Goal: Task Accomplishment & Management: Manage account settings

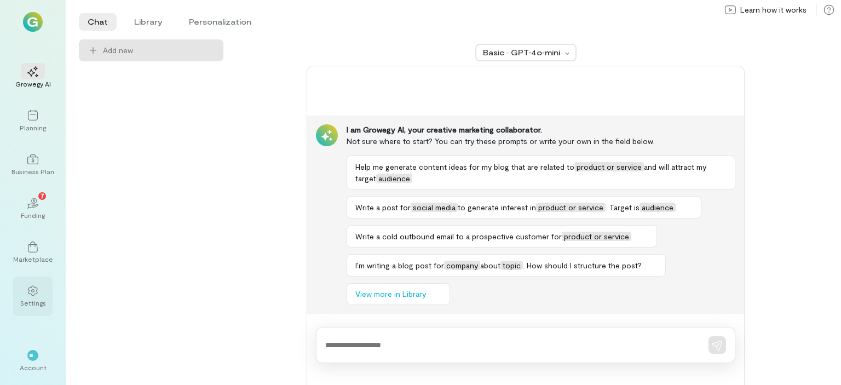
click at [26, 310] on div "Settings" at bounding box center [32, 296] width 39 height 39
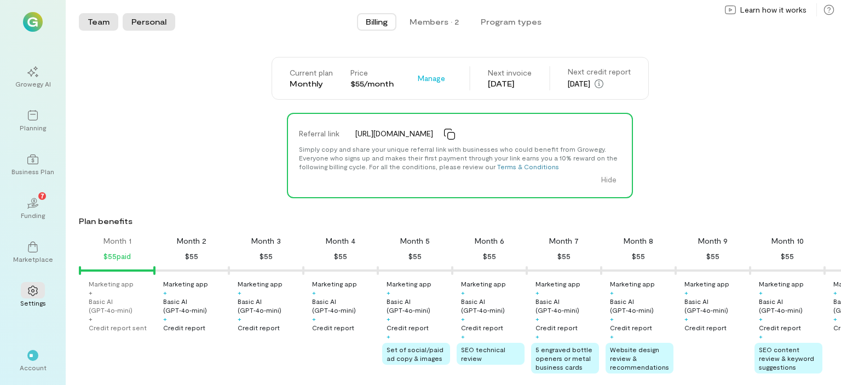
click at [145, 24] on button "Personal" at bounding box center [149, 22] width 53 height 18
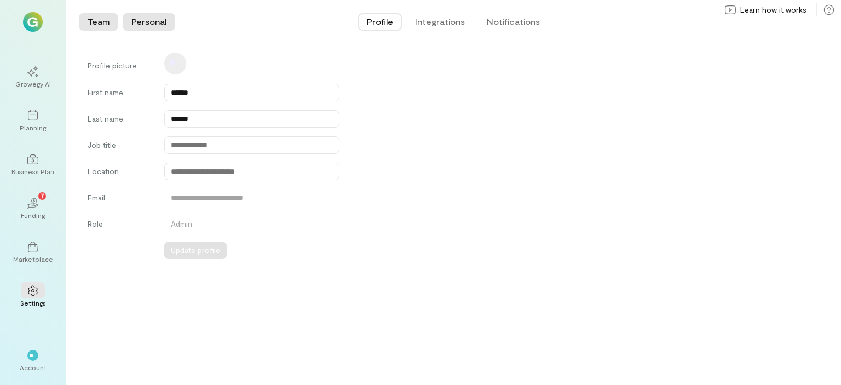
click at [97, 25] on button "Team" at bounding box center [98, 22] width 39 height 18
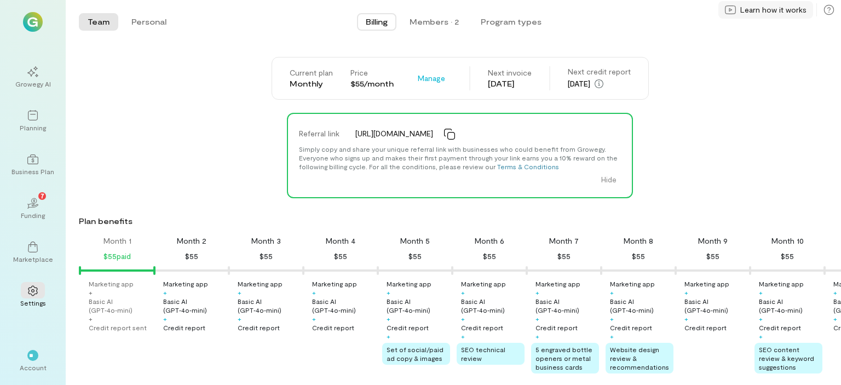
click at [778, 12] on span "Learn how it works" at bounding box center [773, 9] width 66 height 11
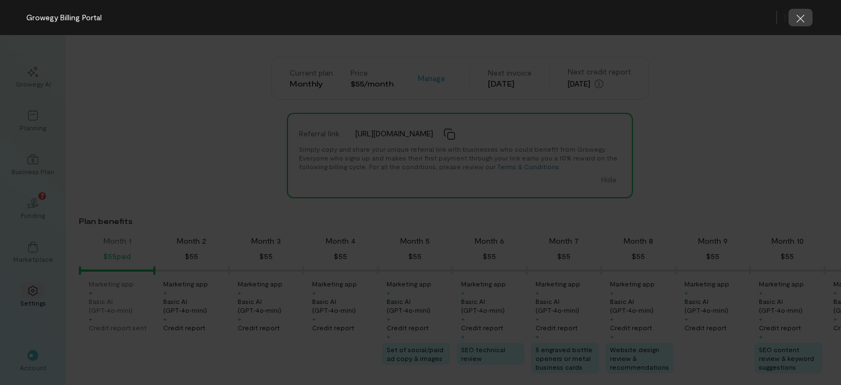
click at [804, 17] on icon "button" at bounding box center [800, 18] width 11 height 11
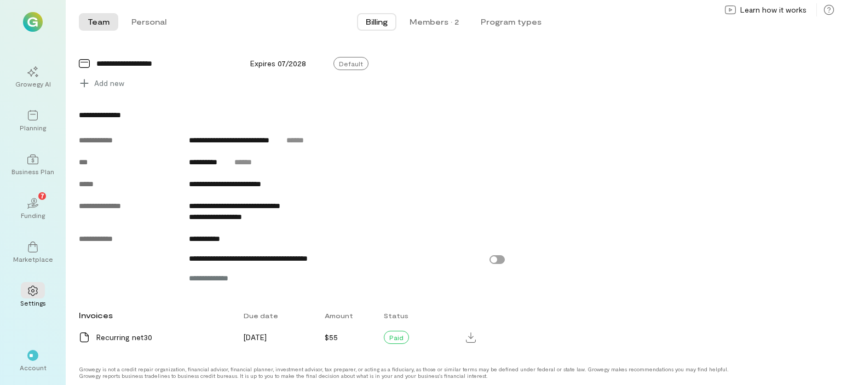
scroll to position [435, 0]
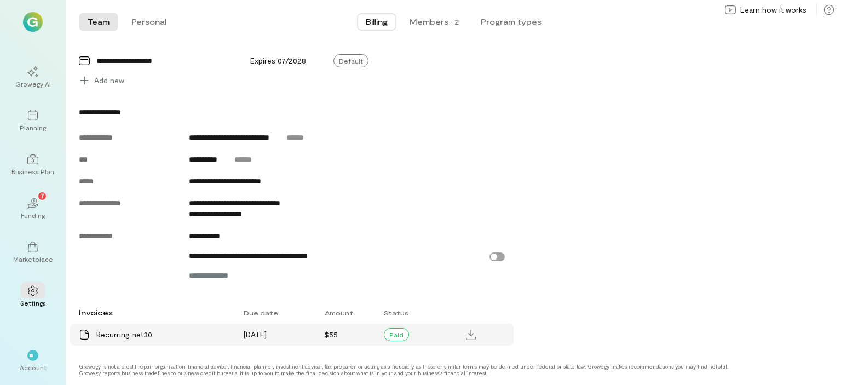
click at [301, 338] on div "[DATE]" at bounding box center [277, 335] width 81 height 22
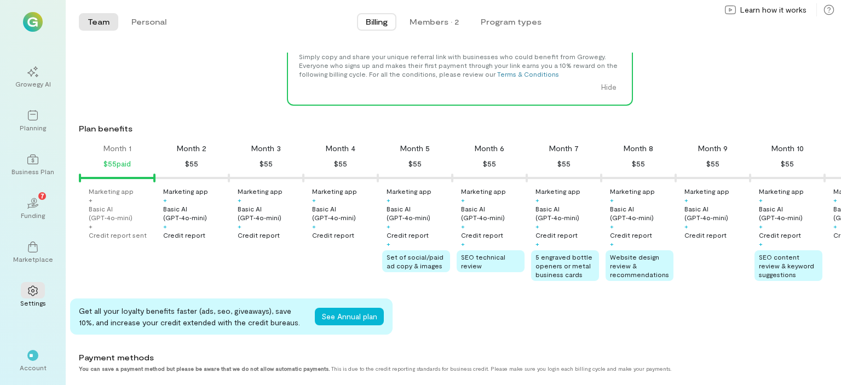
scroll to position [0, 0]
